Goal: Find specific page/section: Find specific page/section

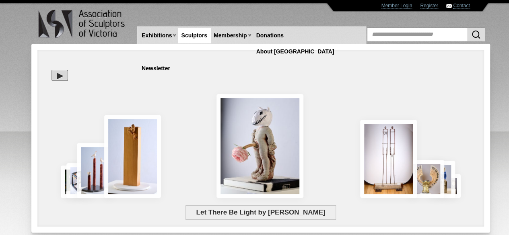
click at [198, 31] on link "Sculptors" at bounding box center [194, 35] width 33 height 15
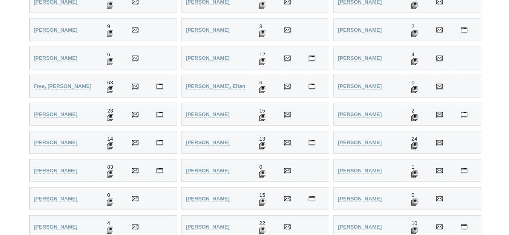
scroll to position [784, 0]
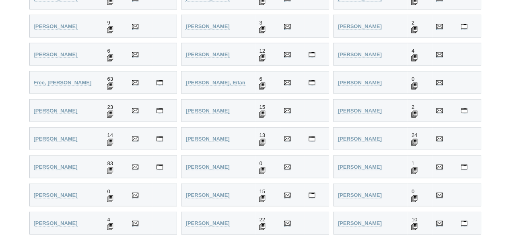
click at [262, 55] on img at bounding box center [262, 58] width 6 height 7
click at [212, 53] on strong "[PERSON_NAME]" at bounding box center [208, 55] width 44 height 6
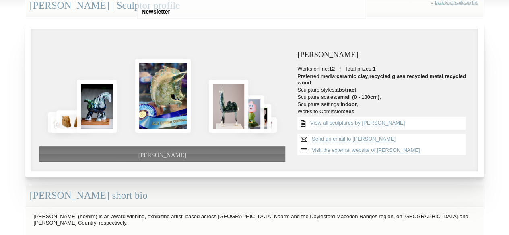
scroll to position [57, 0]
